Goal: Obtain resource: Download file/media

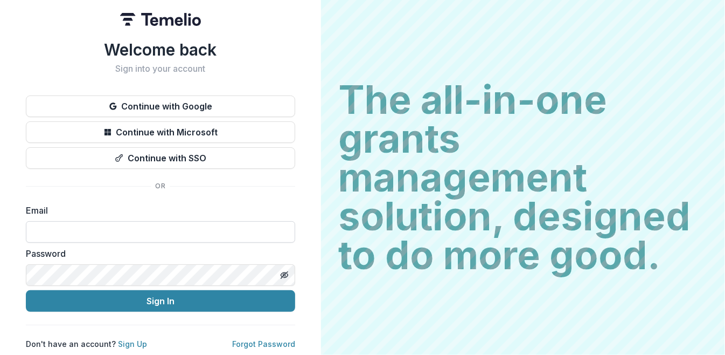
click at [162, 230] on input at bounding box center [160, 232] width 269 height 22
type input "**********"
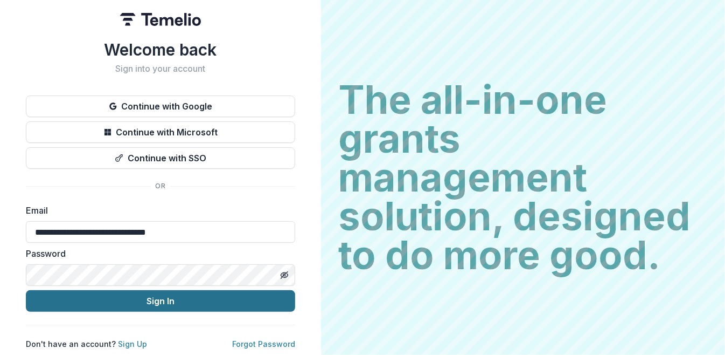
click at [155, 290] on button "Sign In" at bounding box center [160, 301] width 269 height 22
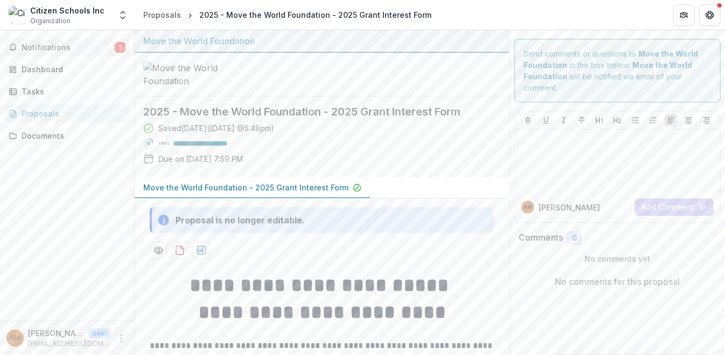
click at [82, 53] on button "Notifications 1" at bounding box center [67, 47] width 126 height 17
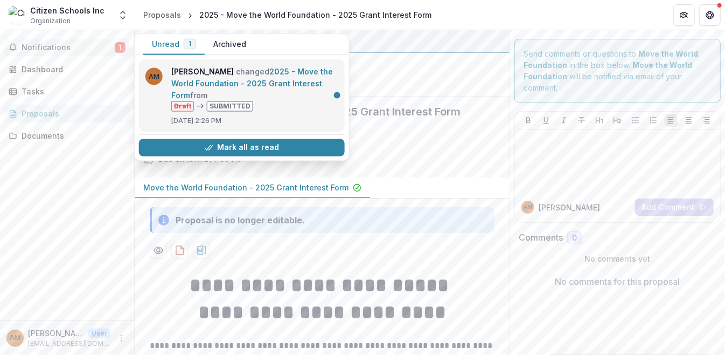
click at [281, 82] on link "2025 - Move the World Foundation - 2025 Grant Interest Form" at bounding box center [252, 83] width 162 height 33
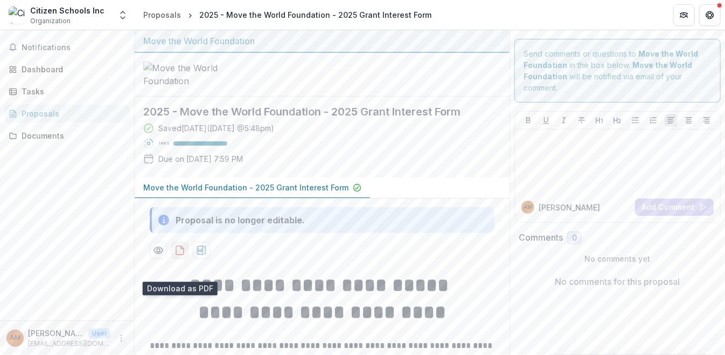
click at [176, 255] on icon "download-proposal" at bounding box center [180, 250] width 11 height 11
click at [67, 298] on div "Notifications Dashboard Tasks Proposals Documents" at bounding box center [67, 175] width 134 height 290
